Goal: Information Seeking & Learning: Learn about a topic

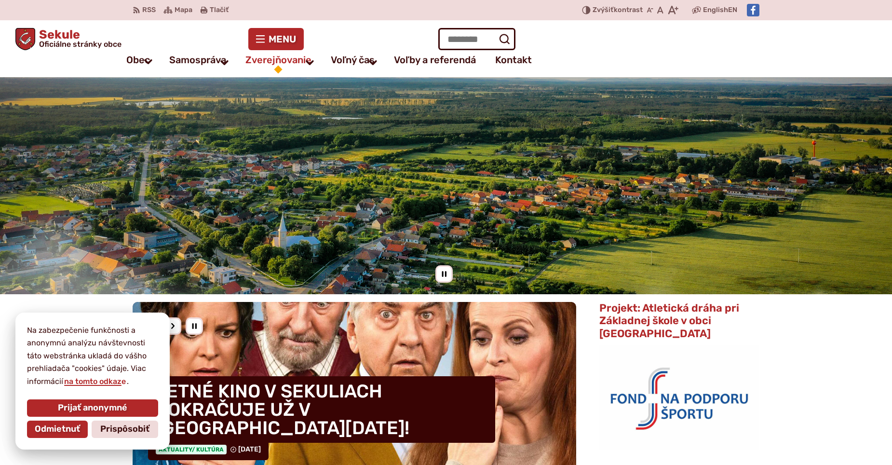
click at [287, 62] on span "Zverejňovanie" at bounding box center [279, 59] width 66 height 19
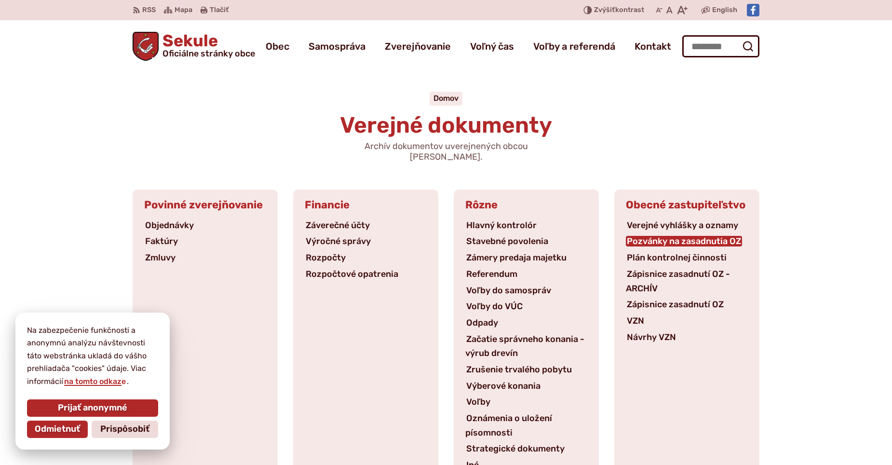
click at [656, 236] on link "Pozvánky na zasadnutia OZ" at bounding box center [684, 241] width 116 height 11
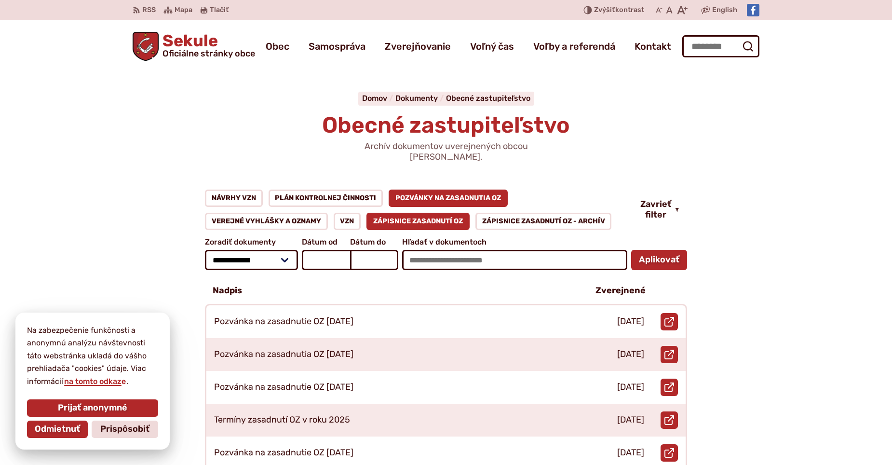
click at [424, 213] on link "Zápisnice zasadnutí OZ" at bounding box center [418, 221] width 103 height 17
click at [423, 190] on link "Pozvánky na zasadnutia OZ" at bounding box center [448, 198] width 119 height 17
click at [435, 190] on link "Pozvánky na zasadnutia OZ" at bounding box center [448, 198] width 119 height 17
